Goal: Transaction & Acquisition: Purchase product/service

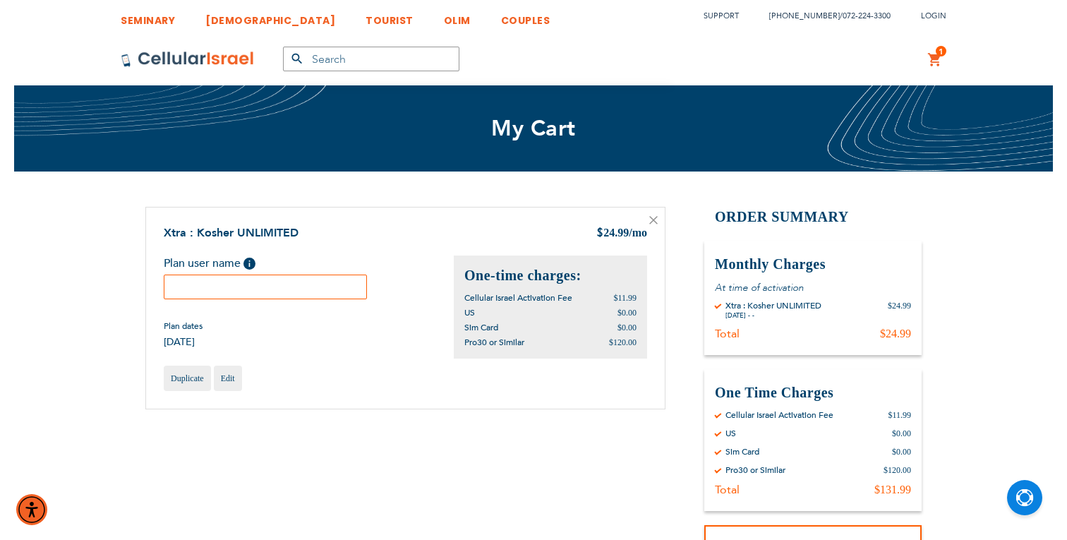
click at [302, 292] on input "text" at bounding box center [265, 286] width 203 height 25
type input "Y"
click at [258, 283] on input "Yitsco" at bounding box center [265, 286] width 203 height 25
paste input "Mr Yitzchok Elefant"
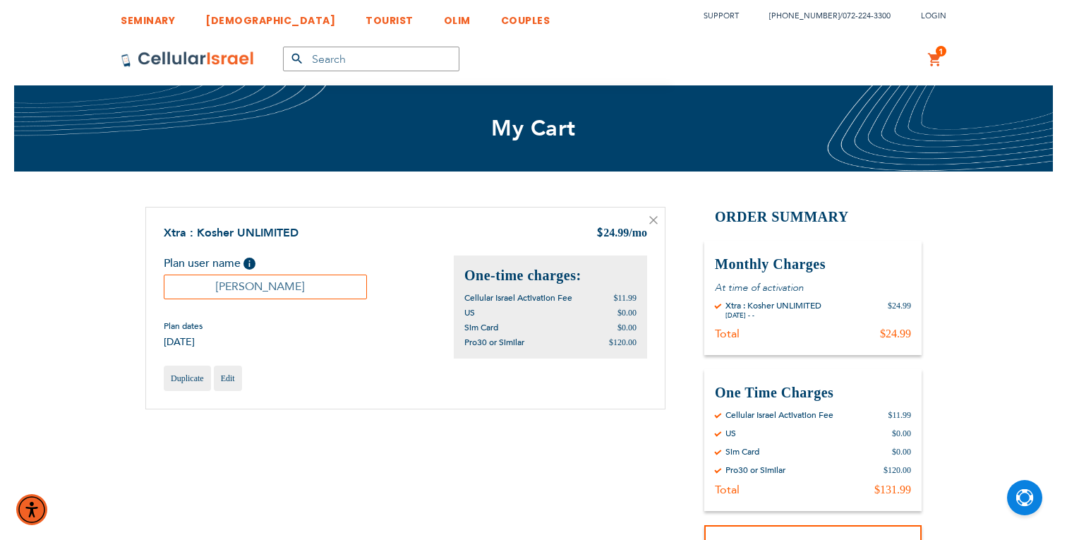
drag, startPoint x: 228, startPoint y: 289, endPoint x: 192, endPoint y: 283, distance: 36.4
click at [192, 283] on input "Mr Yitzchok Elefant" at bounding box center [265, 286] width 203 height 25
click at [282, 287] on input "Yitzchok Elefant" at bounding box center [265, 286] width 203 height 25
click at [274, 291] on input "Yitzchok Banba" at bounding box center [265, 286] width 203 height 25
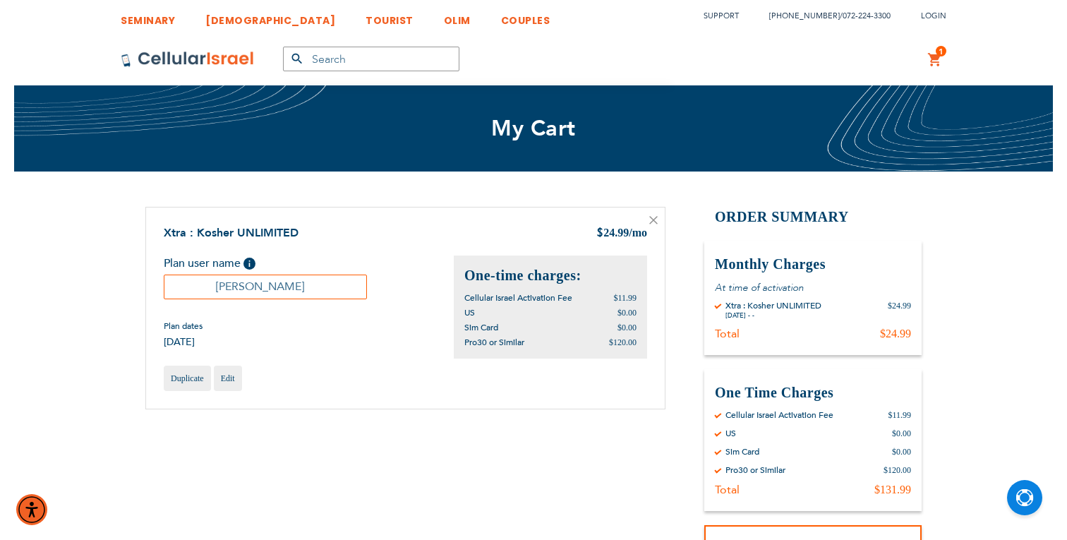
click at [274, 291] on input "Yitzchok Banba" at bounding box center [265, 286] width 203 height 25
type input "Yitzchok Banba"
click at [408, 382] on div "Duplicate Edit" at bounding box center [405, 377] width 483 height 25
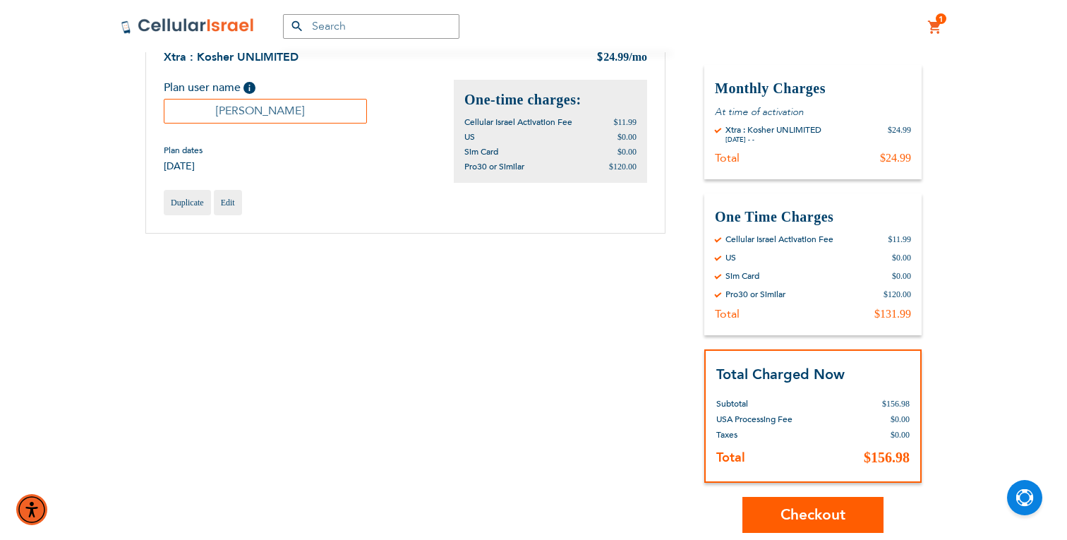
scroll to position [229, 0]
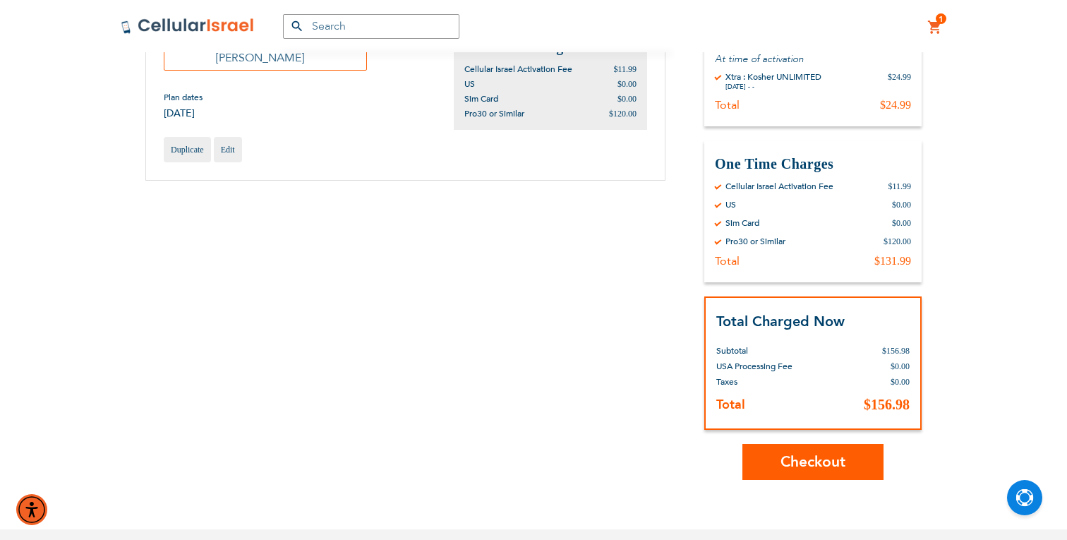
click at [794, 463] on span "Checkout" at bounding box center [812, 461] width 65 height 20
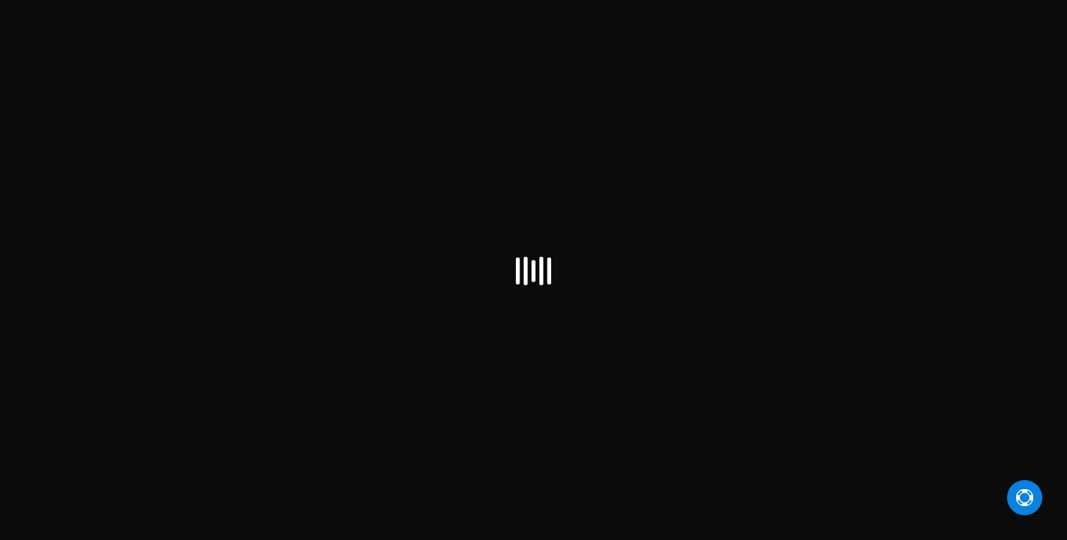
select select "US"
checkbox input "true"
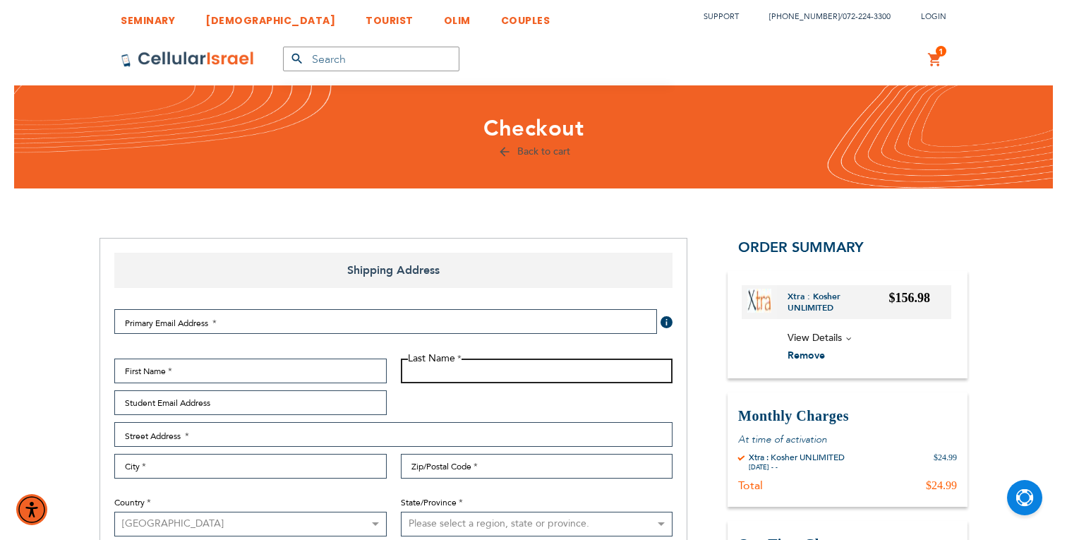
click at [451, 378] on input "Last Name" at bounding box center [537, 370] width 272 height 25
paste input "Banba"
type input "Banba"
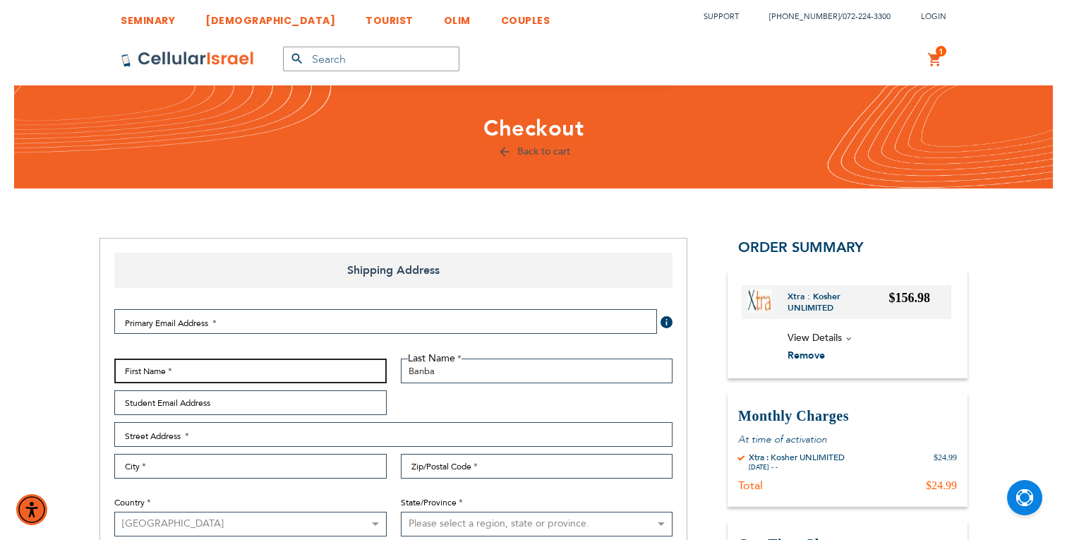
click at [245, 360] on input "First Name" at bounding box center [250, 370] width 272 height 25
type input "[PERSON_NAME]"
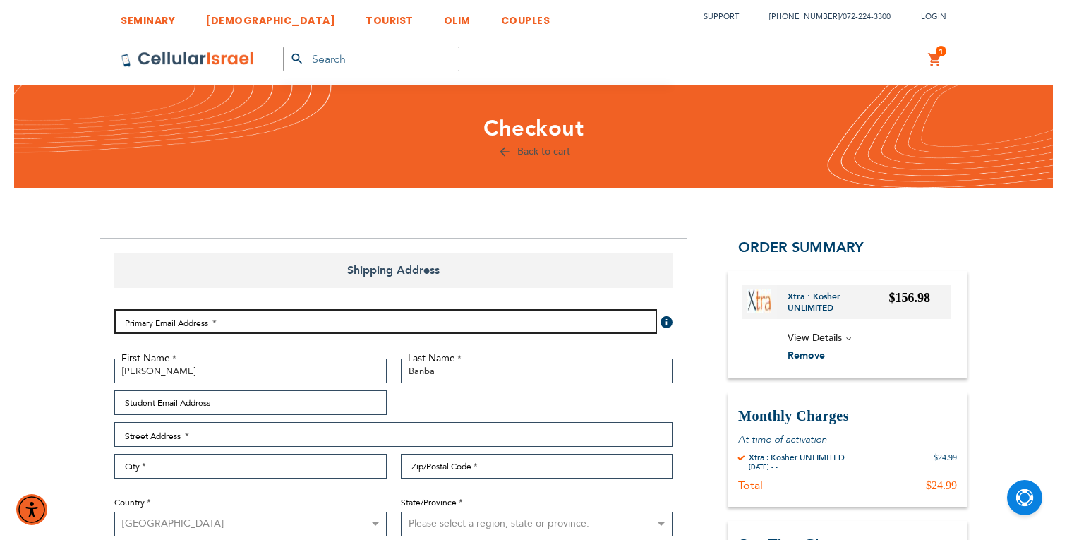
click at [195, 329] on input "Email Address" at bounding box center [385, 321] width 542 height 25
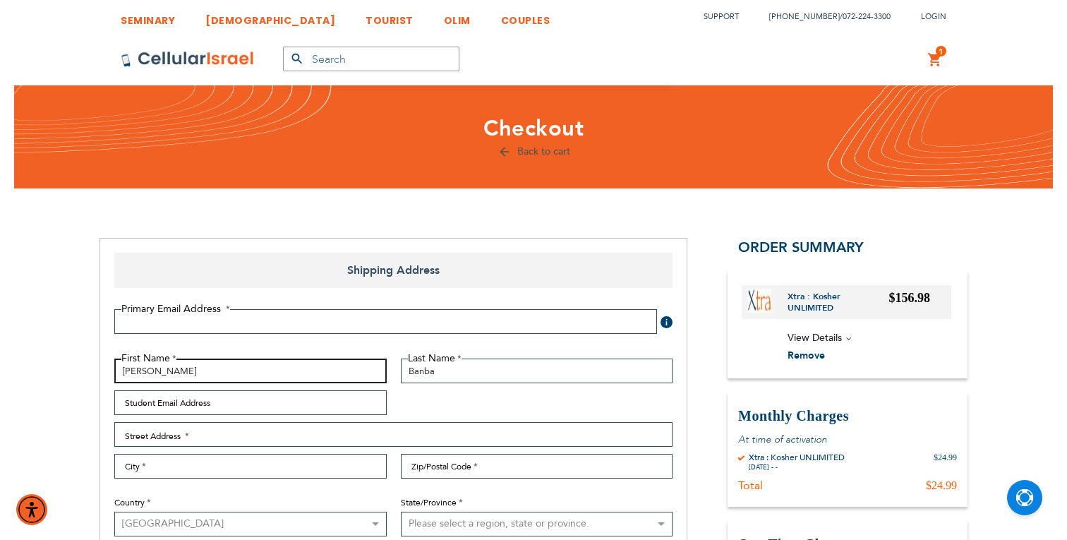
click at [135, 372] on input "[PERSON_NAME]" at bounding box center [250, 370] width 272 height 25
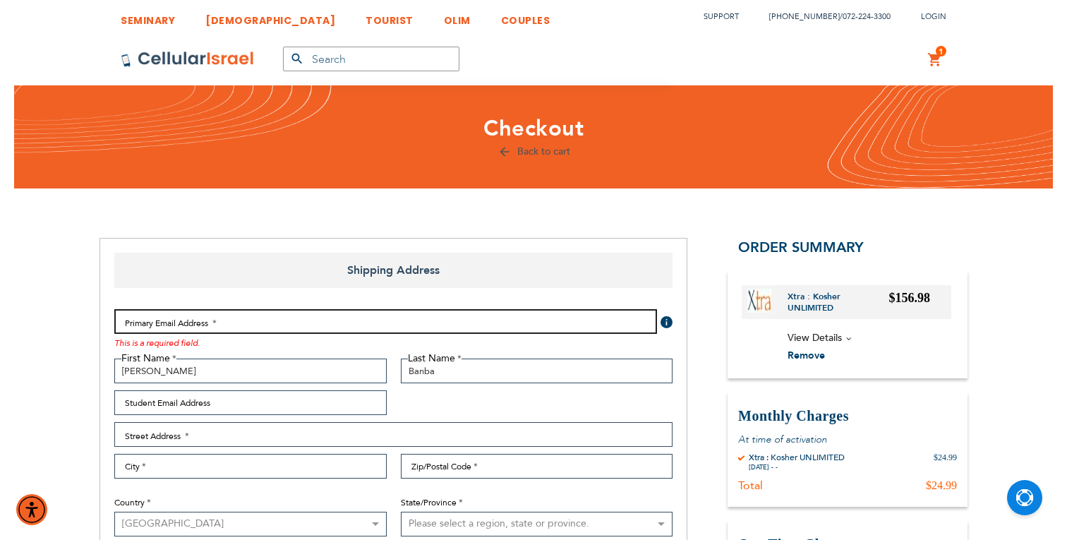
click at [136, 329] on input "Email Address" at bounding box center [385, 321] width 542 height 25
paste input "[PERSON_NAME]"
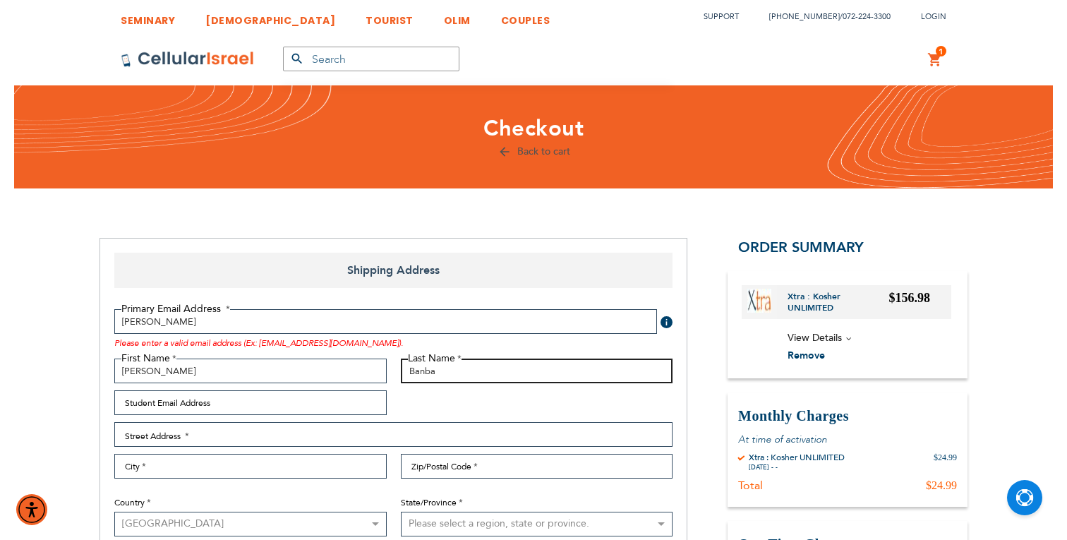
click at [425, 372] on input "Banba" at bounding box center [537, 370] width 272 height 25
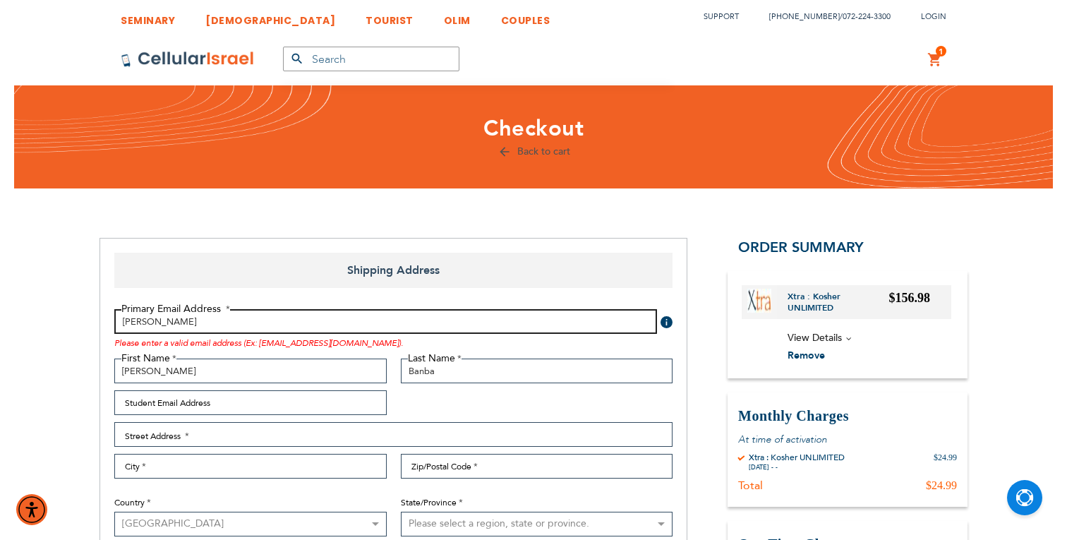
click at [169, 320] on input "[PERSON_NAME]" at bounding box center [385, 321] width 542 height 25
paste input "Banba"
type input "[EMAIL_ADDRESS][DOMAIN_NAME]"
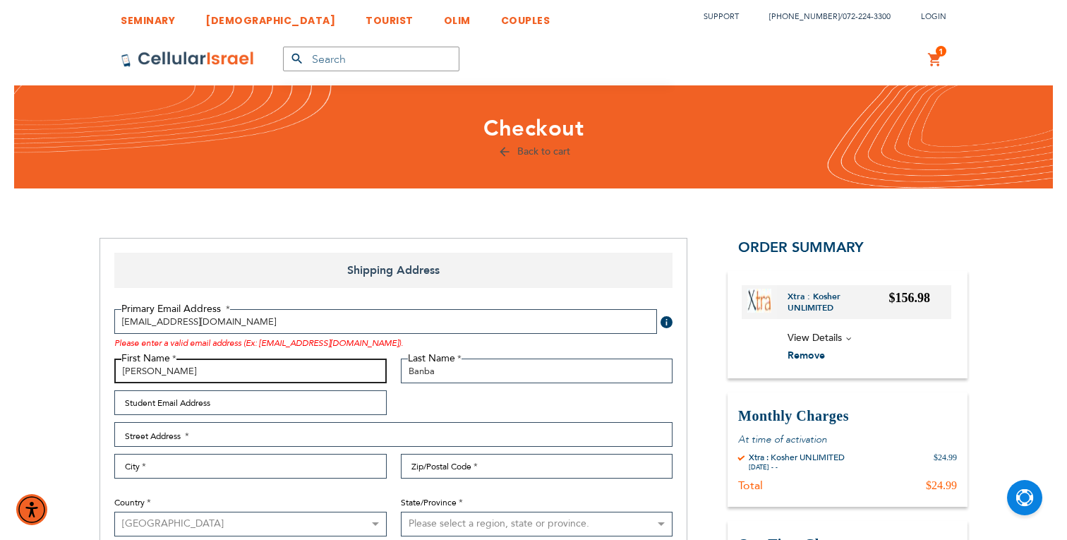
click at [310, 359] on input "[PERSON_NAME]" at bounding box center [250, 370] width 272 height 25
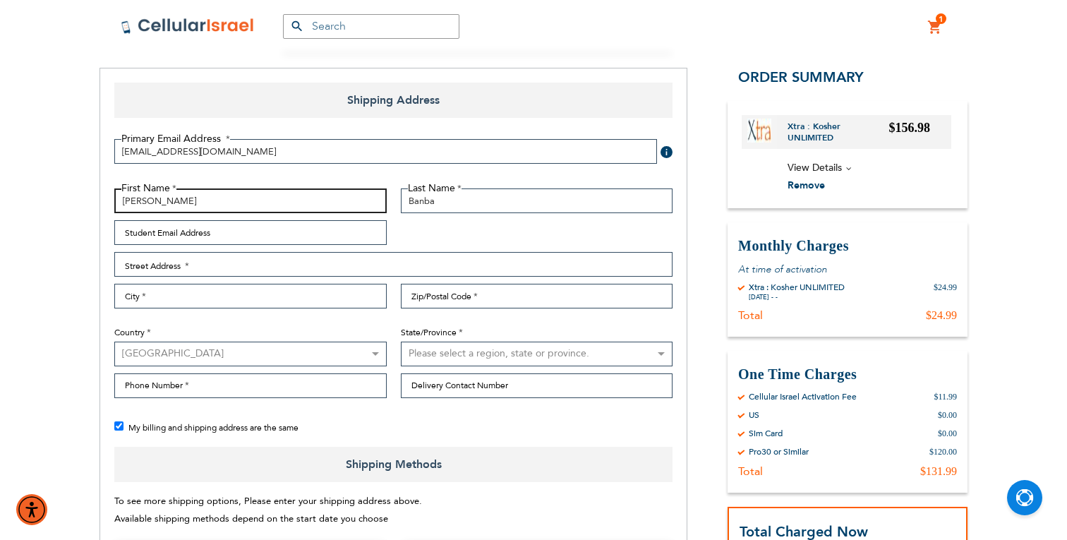
scroll to position [183, 0]
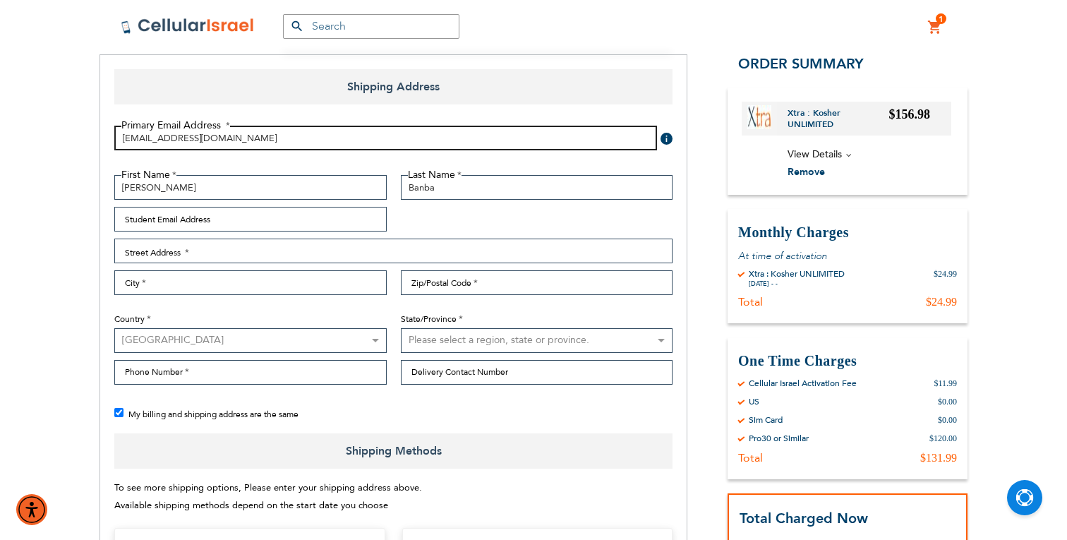
click at [153, 133] on input "[EMAIL_ADDRESS][DOMAIN_NAME]" at bounding box center [385, 138] width 542 height 25
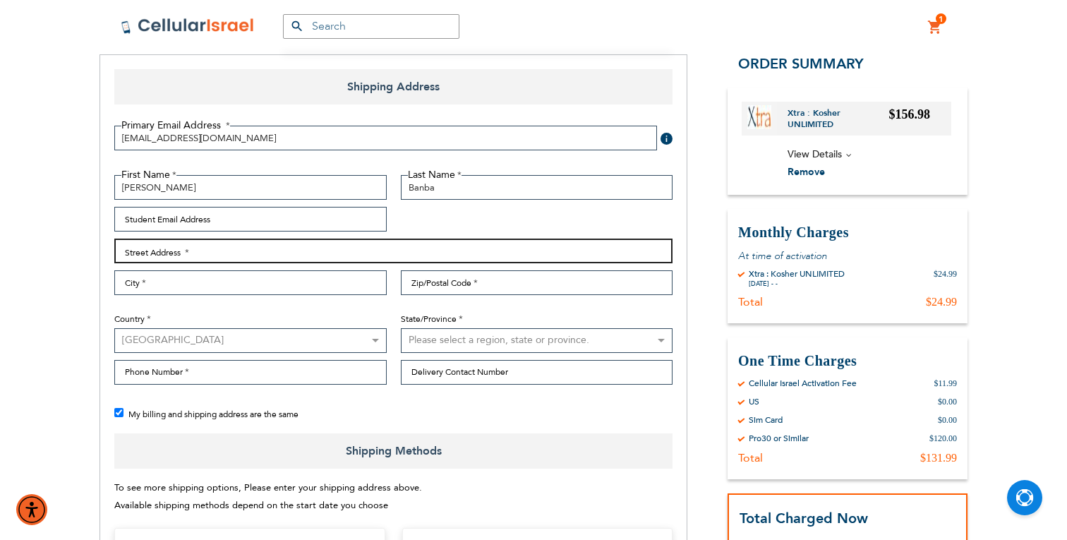
click at [171, 248] on input "Street Address: Line 1" at bounding box center [393, 250] width 558 height 25
type input "3 Zenta Rd"
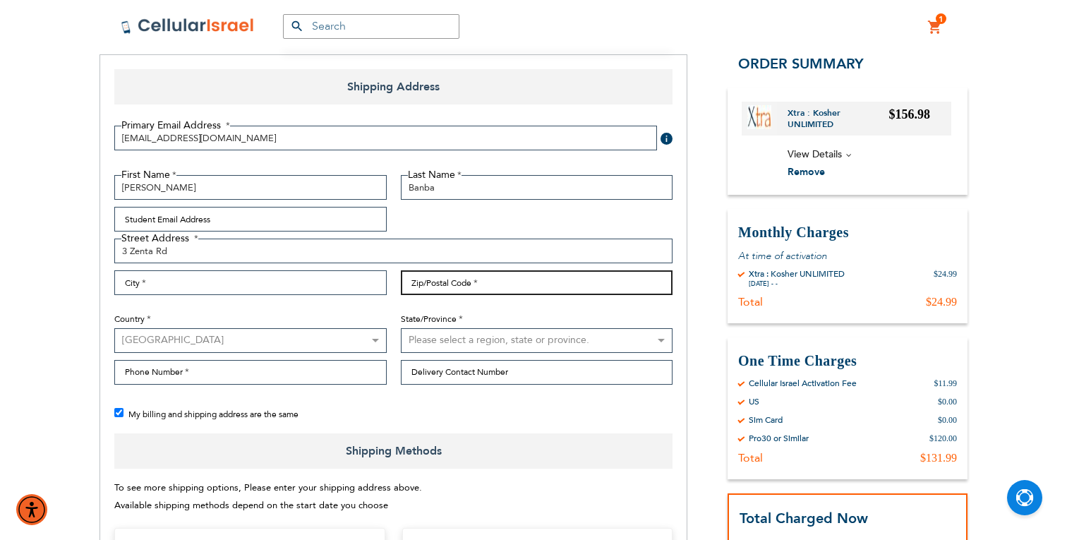
click at [506, 285] on input "Zip/Postal Code" at bounding box center [537, 282] width 272 height 25
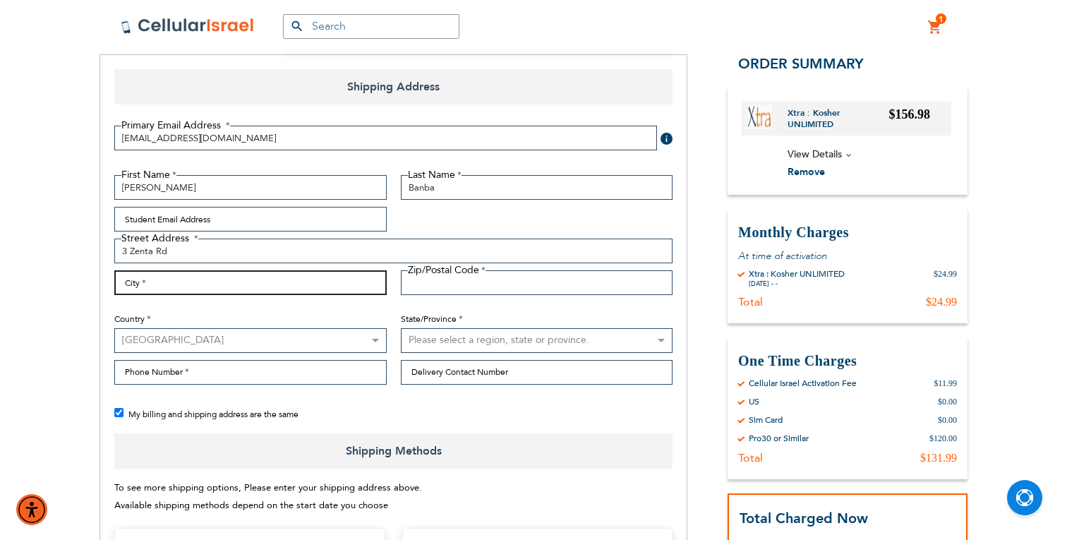
click at [345, 285] on input "City" at bounding box center [250, 282] width 272 height 25
type input "mnro"
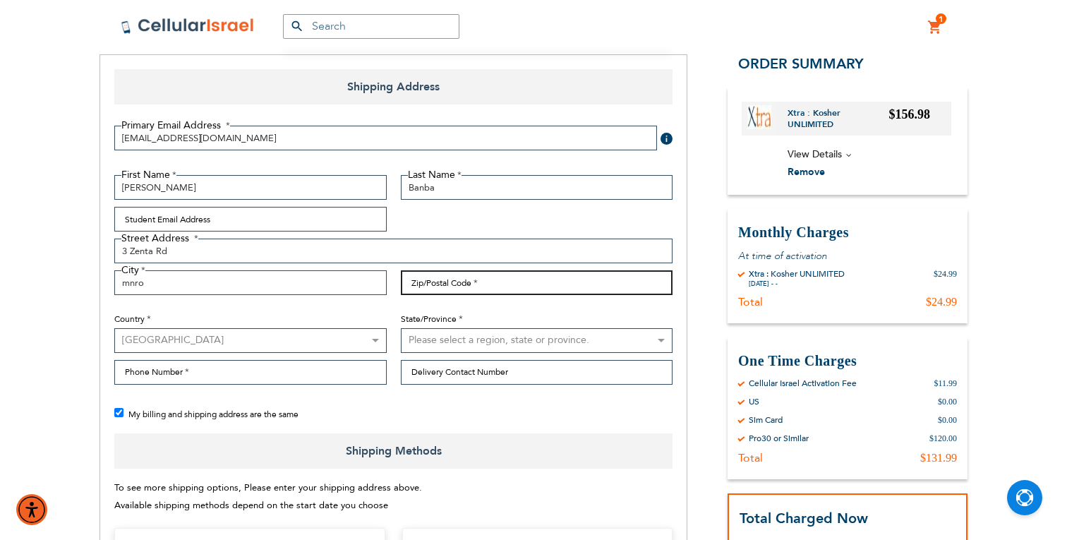
click at [442, 281] on input "Zip/Postal Code" at bounding box center [537, 282] width 272 height 25
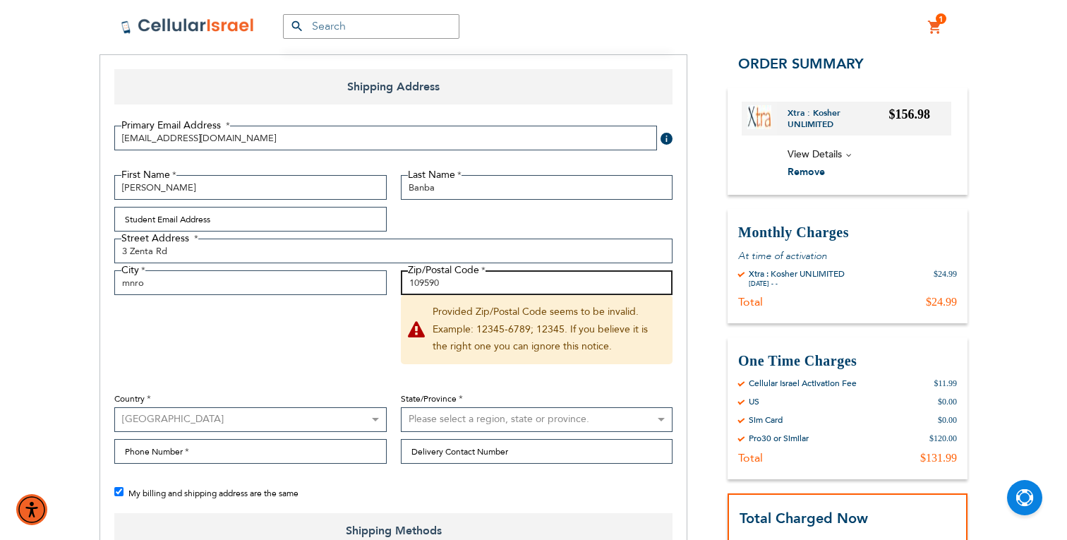
click at [433, 283] on input "109590" at bounding box center [537, 282] width 272 height 25
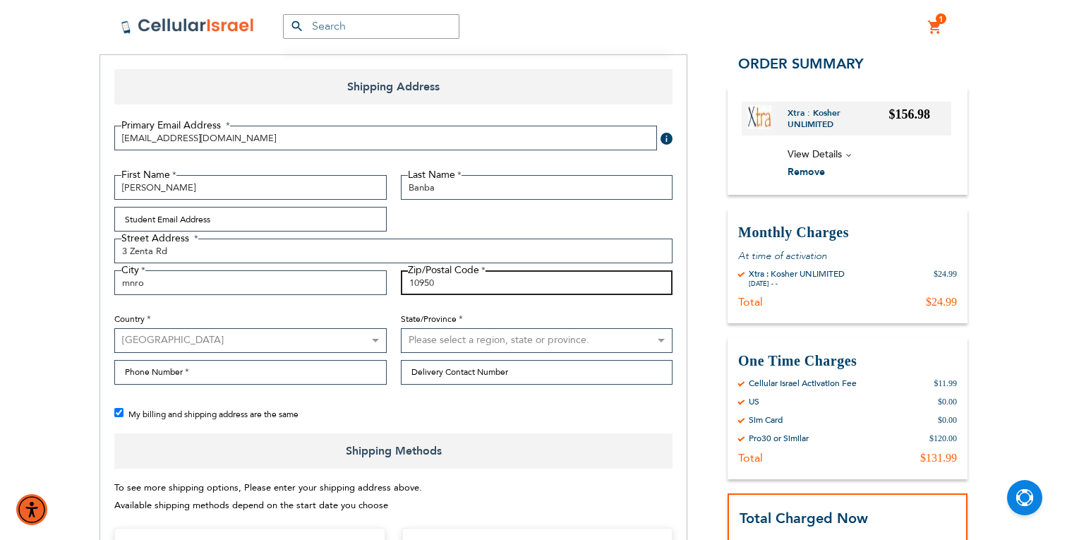
type input "10950"
click at [448, 338] on select "Please select a region, state or province. [US_STATE] [US_STATE] [US_STATE] [US…" at bounding box center [537, 340] width 272 height 25
select select "43"
click at [401, 328] on select "Please select a region, state or province. [US_STATE] [US_STATE] [US_STATE] [US…" at bounding box center [537, 340] width 272 height 25
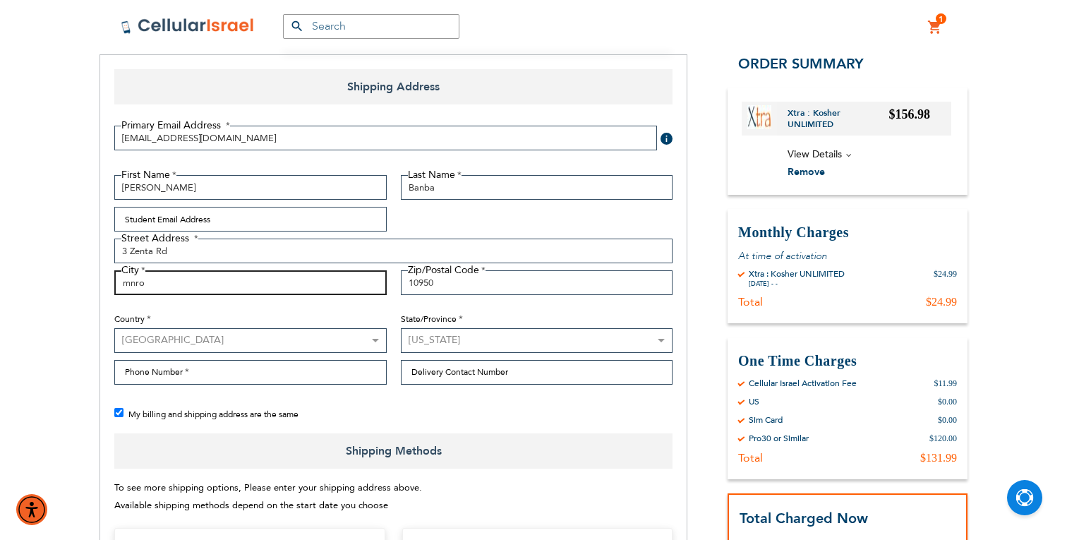
click at [130, 284] on input "mnro" at bounding box center [250, 282] width 272 height 25
type input "Monroe"
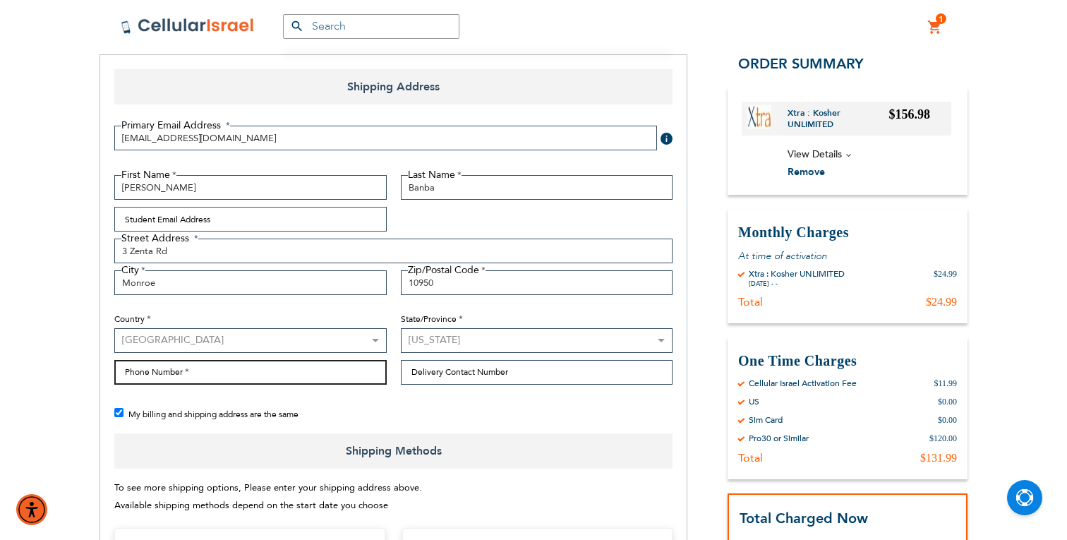
click at [232, 374] on input "Phone Number" at bounding box center [250, 372] width 272 height 25
paste input "18457740787"
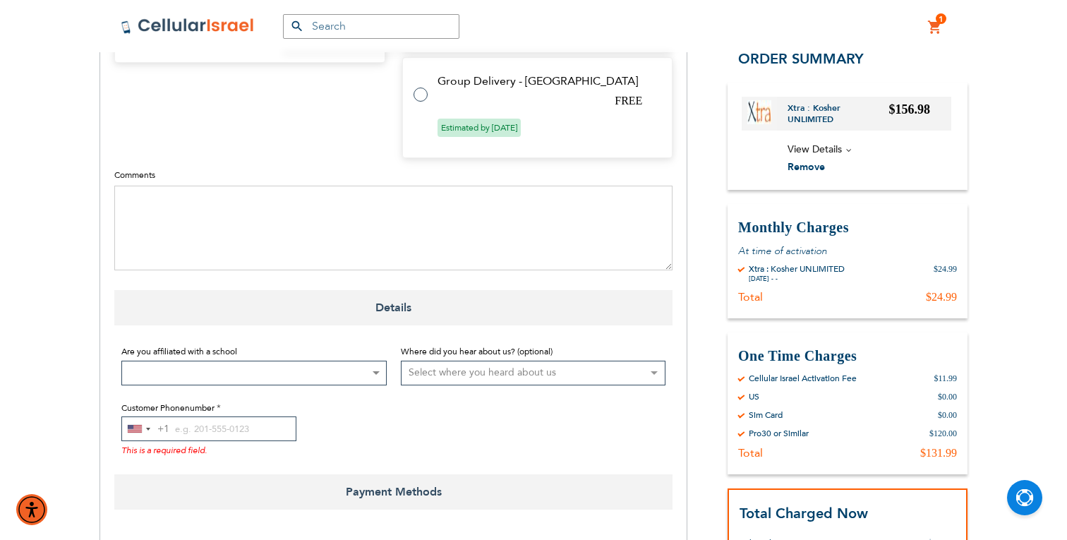
scroll to position [990, 0]
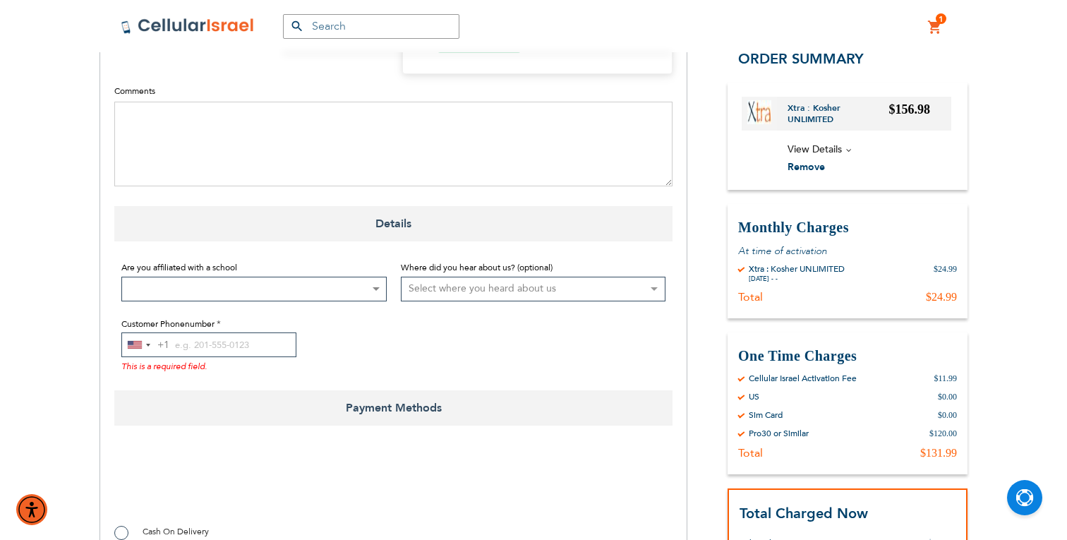
type input "18457740787"
click at [229, 344] on input "Customer Phonenumber" at bounding box center [208, 344] width 175 height 25
paste input "18457740787"
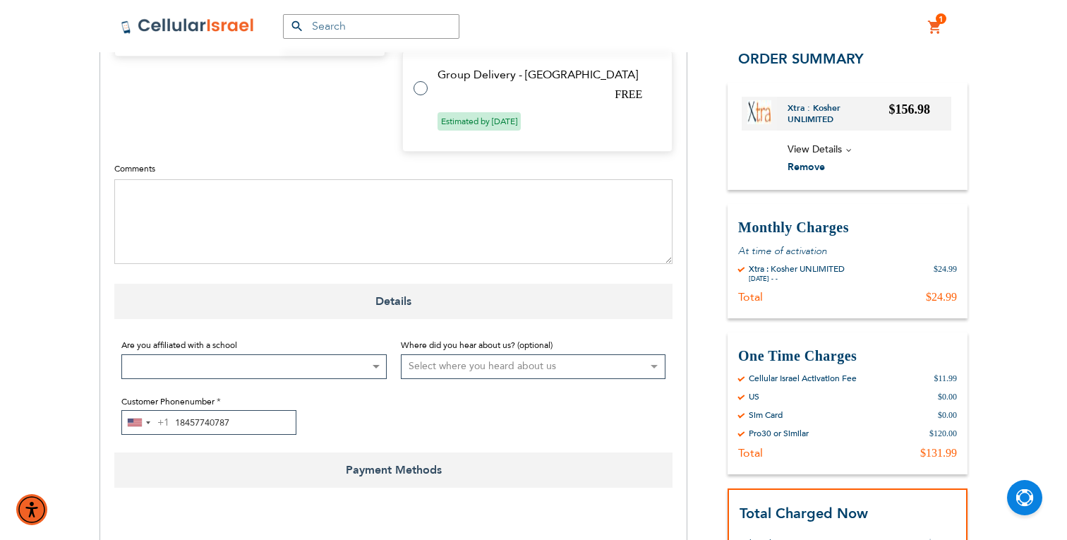
scroll to position [923, 0]
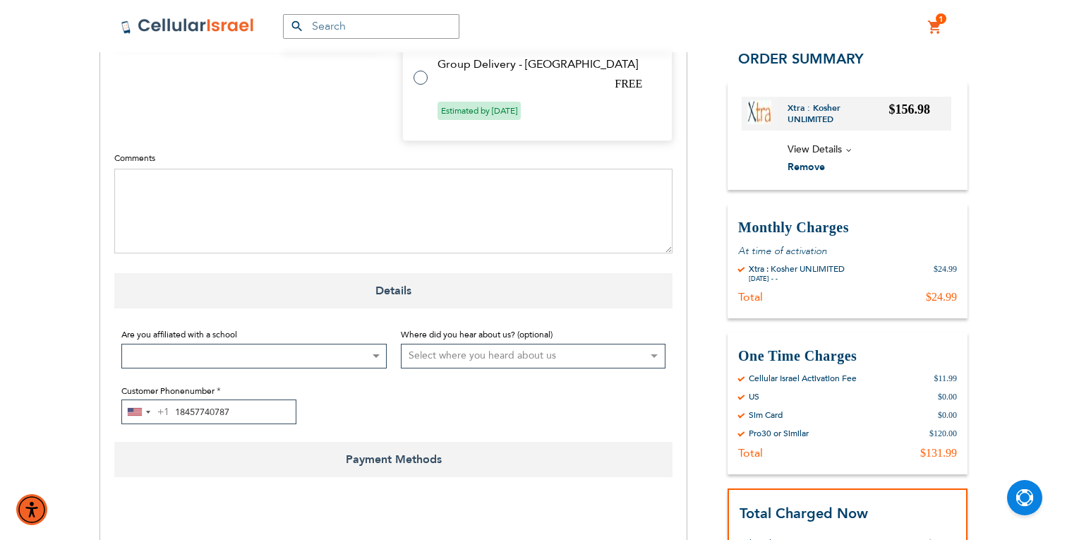
type input "18457740787"
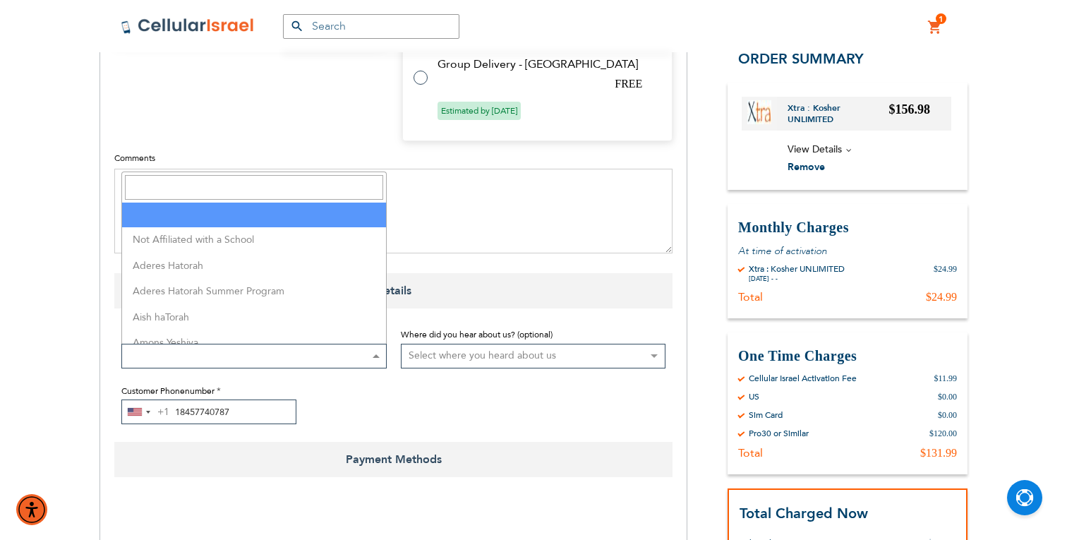
click at [291, 356] on span at bounding box center [253, 356] width 265 height 25
click at [260, 188] on input "Search" at bounding box center [254, 187] width 258 height 25
type input "mir"
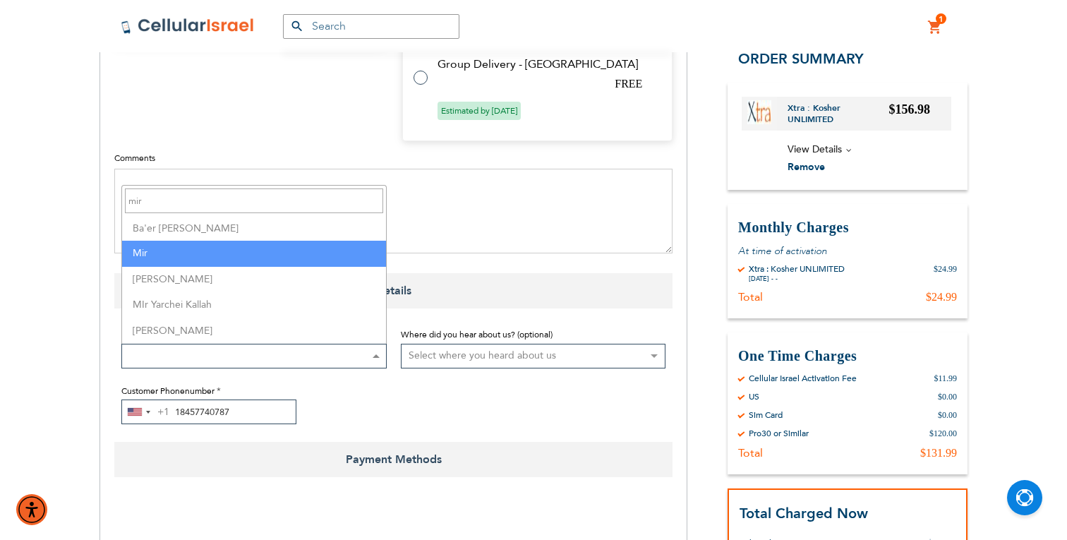
select select "114"
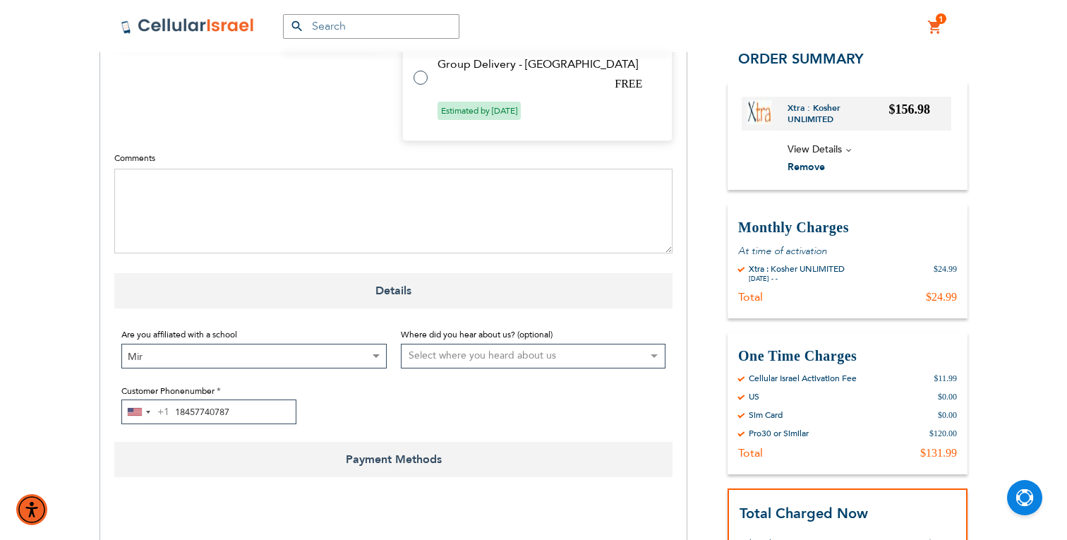
click at [492, 355] on select "Select where you heard about us Existing Customer Friend Other School/Group BP …" at bounding box center [533, 356] width 265 height 25
click at [401, 344] on select "Select where you heard about us Existing Customer Friend Other School/Group BP …" at bounding box center [533, 356] width 265 height 25
click at [336, 412] on div "[GEOGRAPHIC_DATA] +1 +1 244 results found [GEOGRAPHIC_DATA] +93 [GEOGRAPHIC_DAT…" at bounding box center [253, 411] width 265 height 25
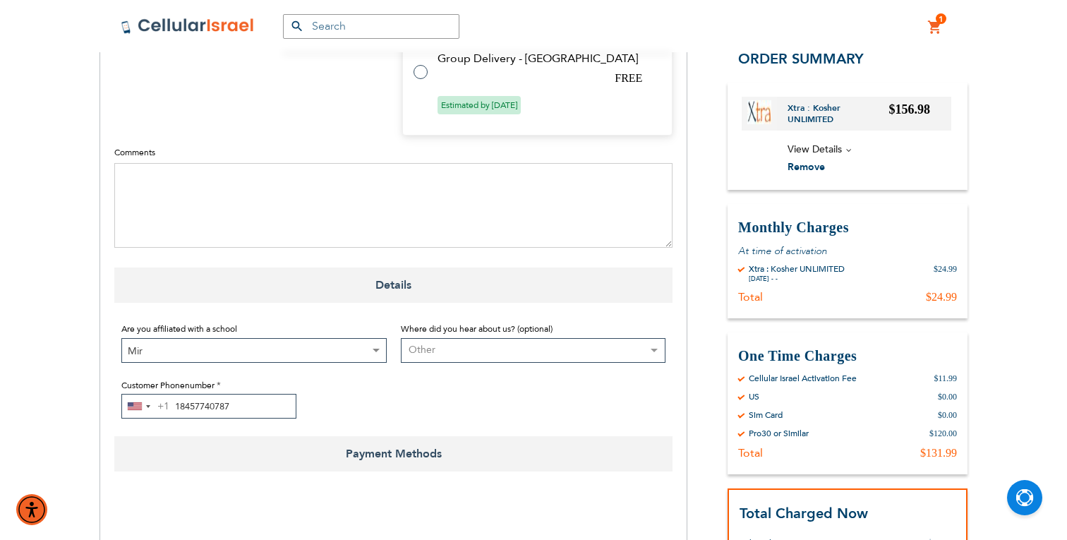
scroll to position [933, 0]
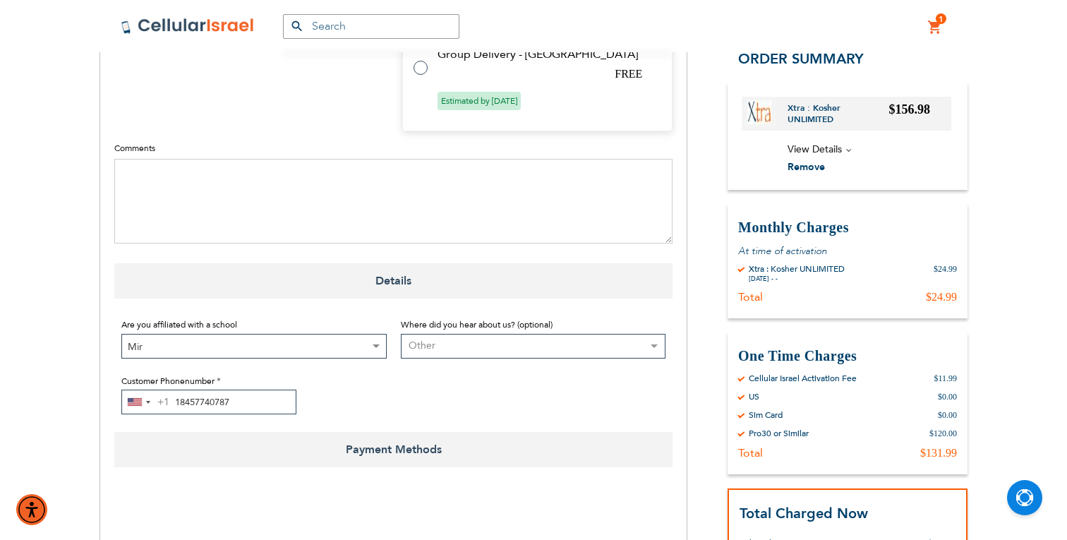
click at [487, 349] on select "Select where you heard about us Existing Customer Friend Other School/Group BP …" at bounding box center [533, 346] width 265 height 25
select select "4"
click at [401, 334] on select "Select where you heard about us Existing Customer Friend Other School/Group BP …" at bounding box center [533, 346] width 265 height 25
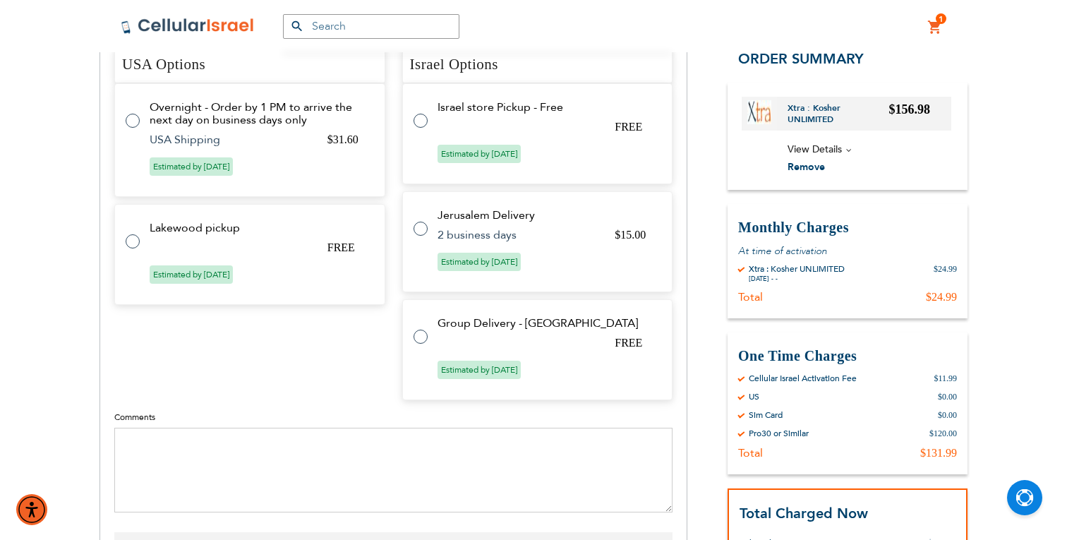
scroll to position [665, 0]
click at [441, 126] on tr "Israel store Pickup - Free FREE Estimated by [DATE]" at bounding box center [537, 133] width 271 height 101
radio input "true"
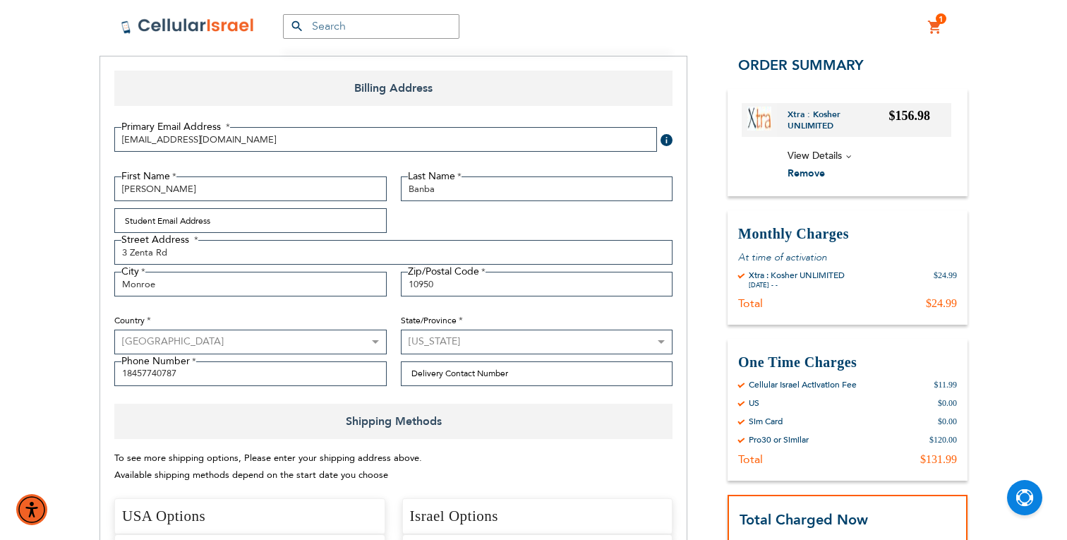
scroll to position [181, 0]
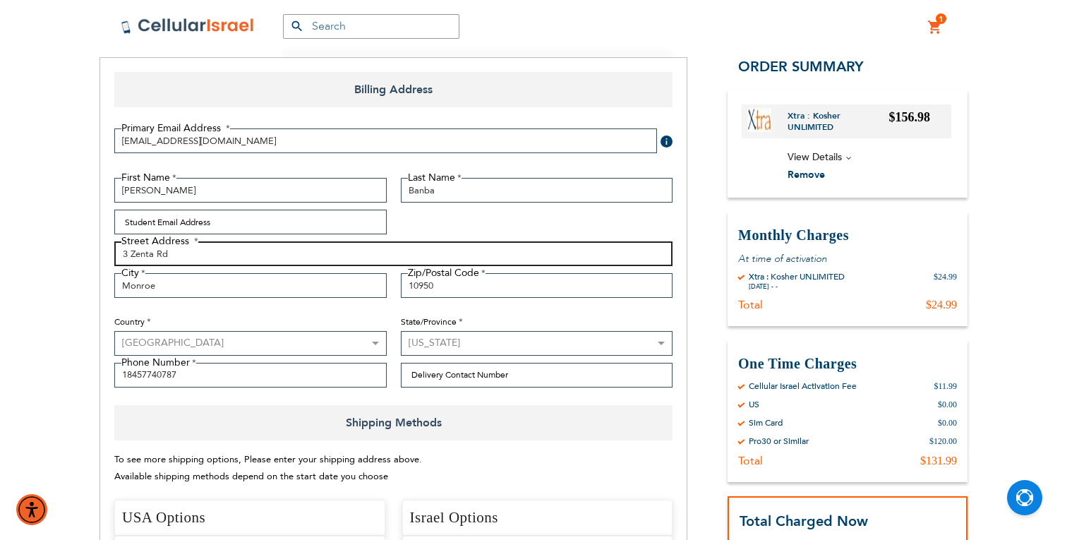
click at [151, 253] on input "3 Zenta Rd" at bounding box center [393, 253] width 558 height 25
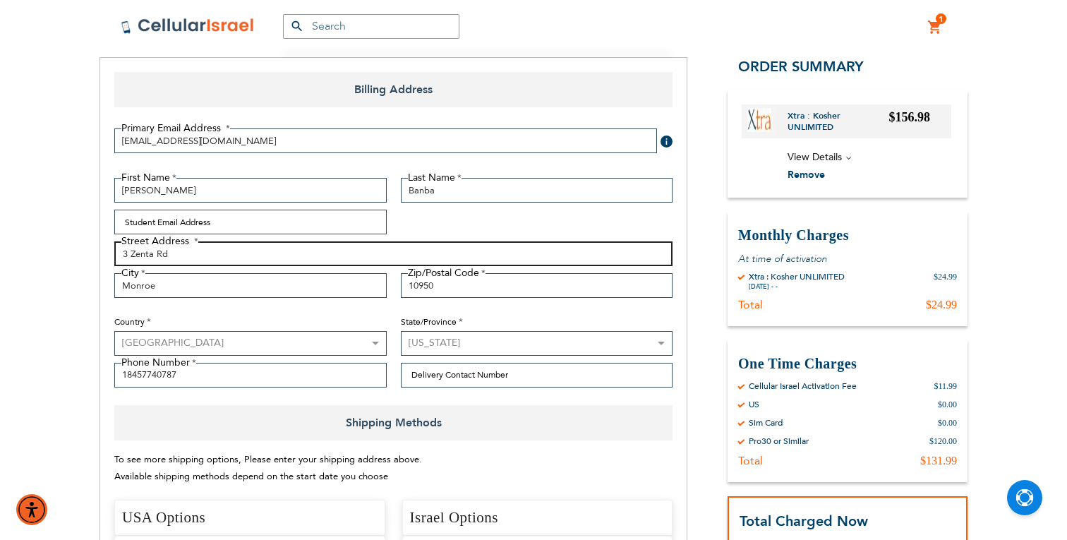
click at [151, 253] on input "3 Zenta Rd" at bounding box center [393, 253] width 558 height 25
click at [238, 241] on input "3 Zenta Rd" at bounding box center [393, 253] width 558 height 25
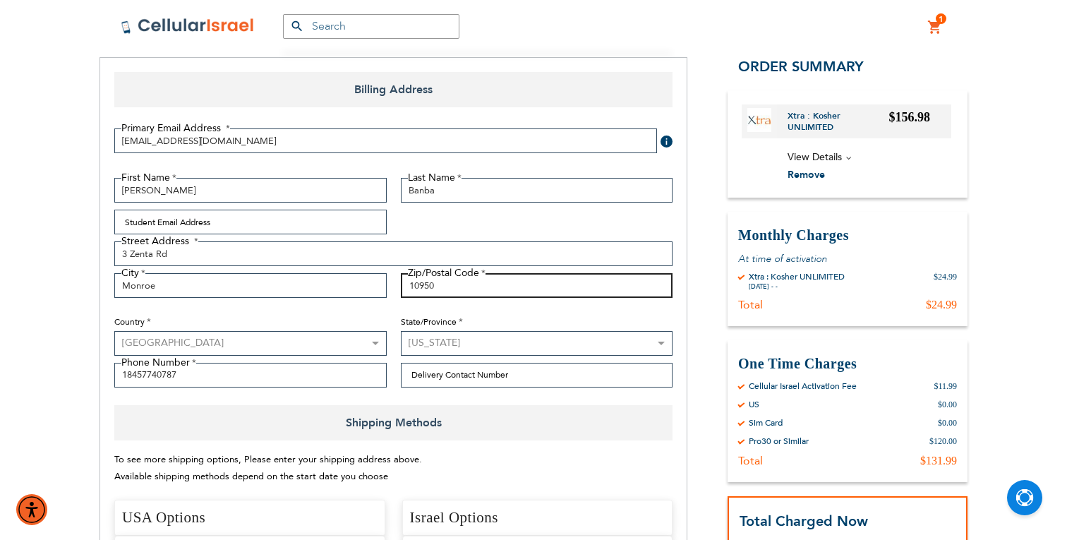
click at [422, 277] on input "10950" at bounding box center [537, 285] width 272 height 25
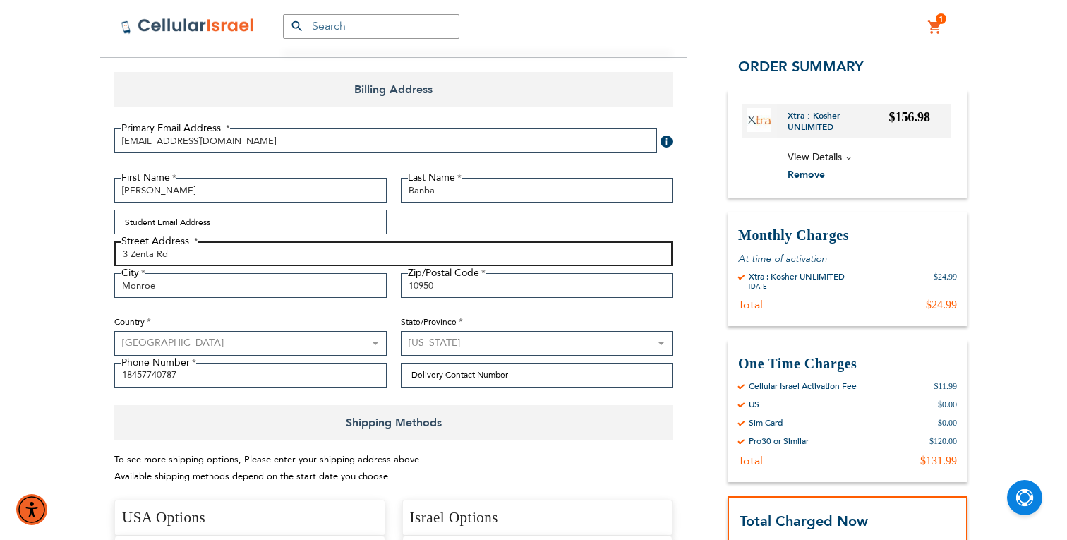
click at [140, 255] on input "3 Zenta Rd" at bounding box center [393, 253] width 558 height 25
paste input "text"
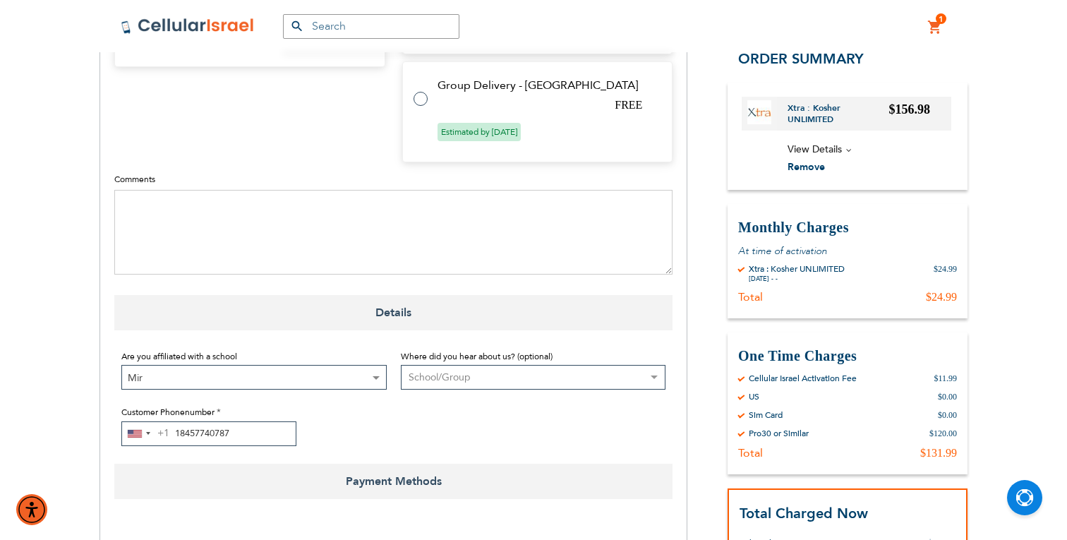
scroll to position [870, 0]
type input "3 Zenta Rd"
click at [568, 233] on textarea "Comments" at bounding box center [393, 232] width 558 height 85
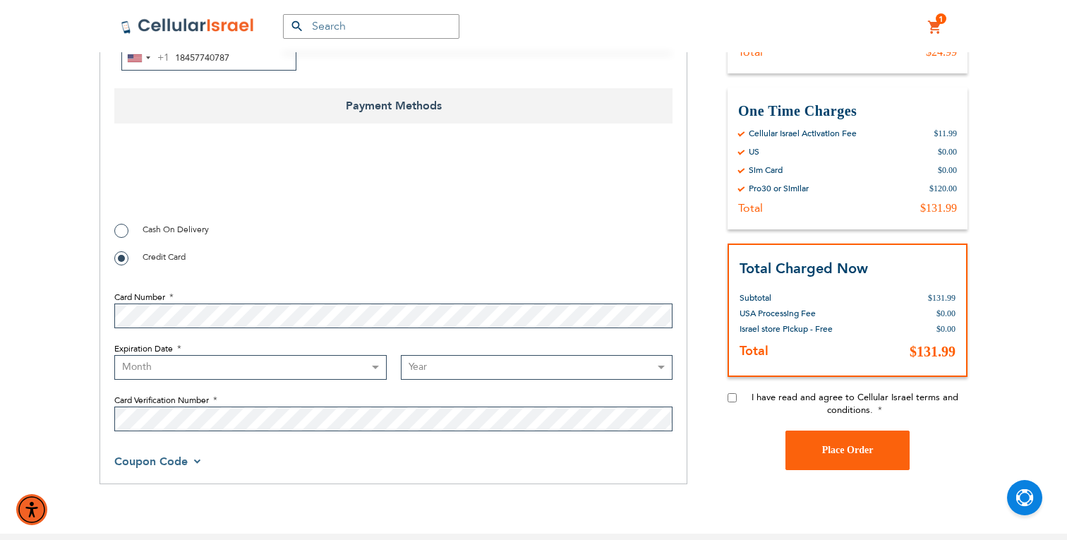
scroll to position [1246, 0]
click at [299, 377] on select "Month [DATE] - [DATE] - [DATE] - [DATE] - [DATE] - [DATE] - [DATE] - [DATE] - […" at bounding box center [250, 366] width 272 height 25
select select "5"
click at [114, 355] on select "Month [DATE] - [DATE] - [DATE] - [DATE] - [DATE] - [DATE] - [DATE] - [DATE] - […" at bounding box center [250, 366] width 272 height 25
click at [540, 368] on select "Year [DATE] 2026 2027 2028 2029 2030 2031 2032 2033 2034 2035 2036 2037 2038 20…" at bounding box center [537, 366] width 272 height 25
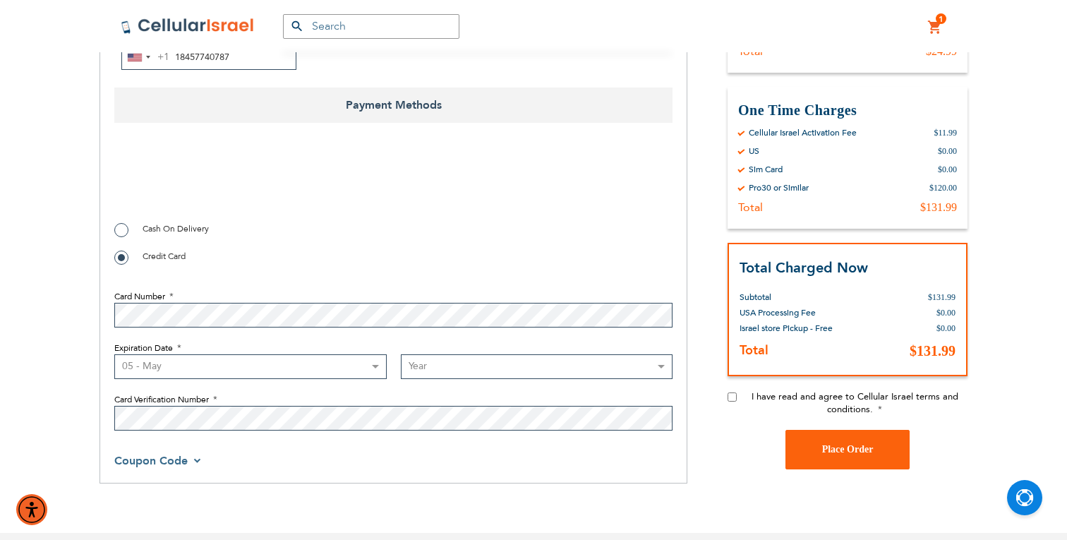
select select "2028"
click at [401, 355] on select "Year [DATE] 2026 2027 2028 2029 2030 2031 2032 2033 2034 2035 2036 2037 2038 20…" at bounding box center [537, 366] width 272 height 25
checkbox input "true"
click at [769, 397] on span "I have read and agree to Cellular Israel terms and conditions." at bounding box center [854, 402] width 207 height 25
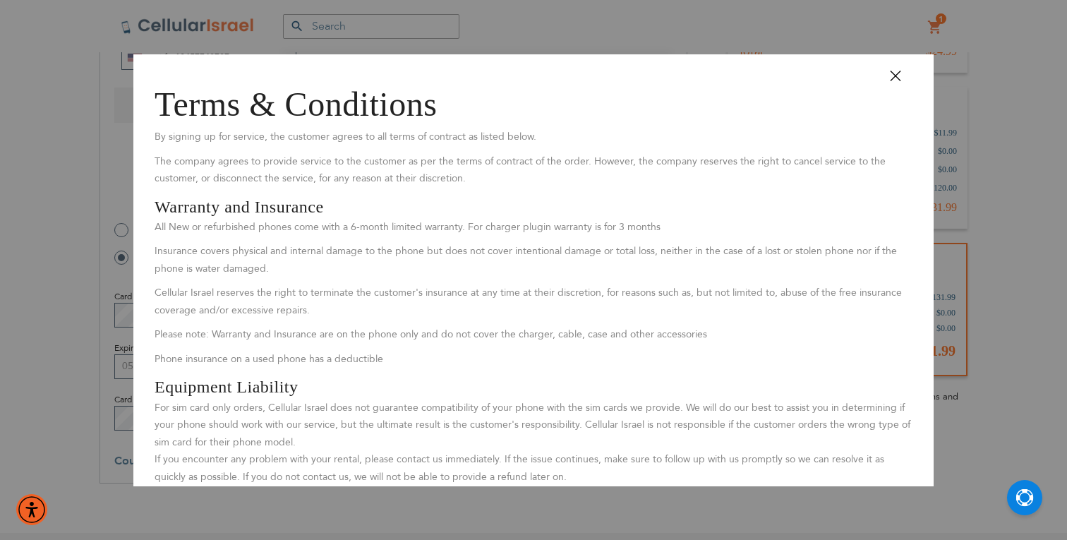
click at [900, 74] on button "Close" at bounding box center [901, 81] width 42 height 32
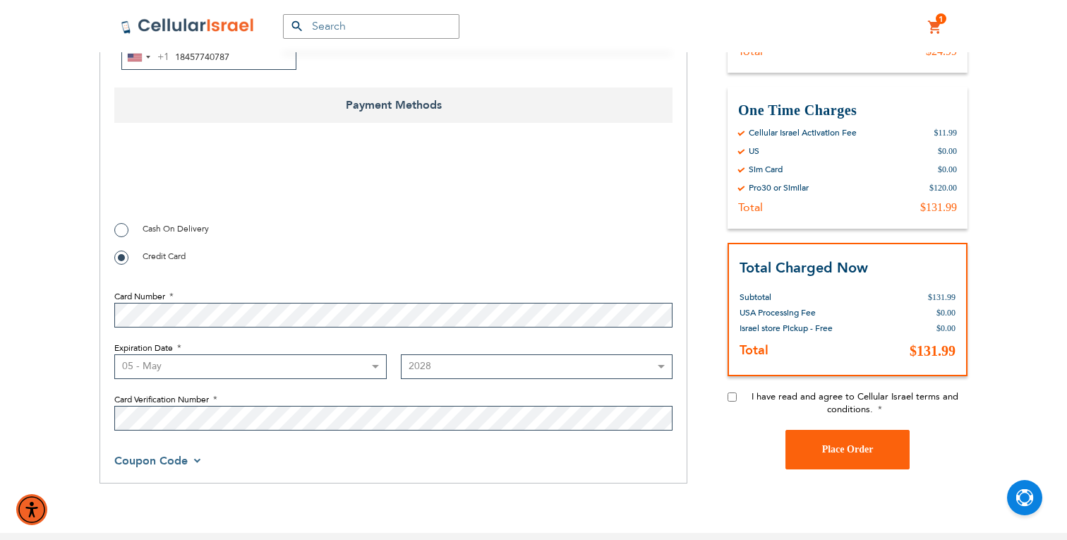
click at [732, 393] on div "I have read and agree to Cellular Israel terms and conditions." at bounding box center [847, 410] width 240 height 40
click at [729, 399] on input "I have read and agree to Cellular Israel terms and conditions." at bounding box center [731, 396] width 9 height 9
checkbox input "true"
click at [844, 454] on span "Place Order" at bounding box center [847, 449] width 51 height 11
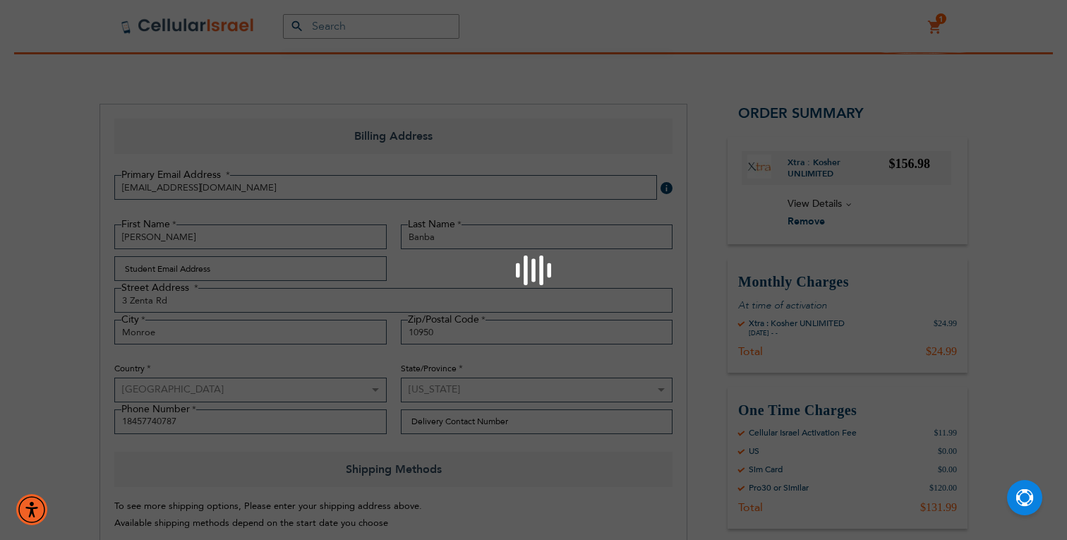
scroll to position [133, 0]
